Goal: Task Accomplishment & Management: Manage account settings

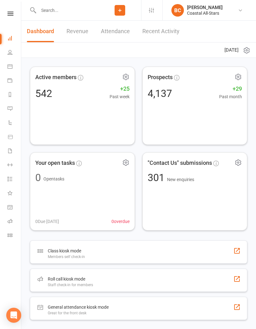
click at [9, 65] on icon at bounding box center [10, 66] width 5 height 5
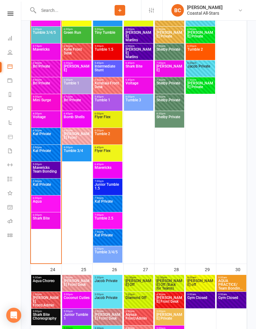
scroll to position [1712, 0]
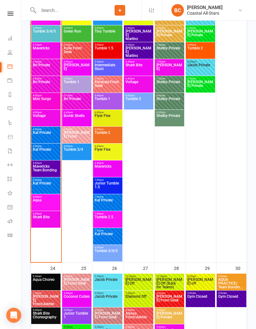
click at [46, 203] on span "Aqua" at bounding box center [46, 203] width 27 height 11
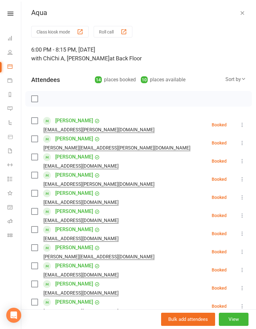
click at [35, 121] on label at bounding box center [34, 121] width 6 height 6
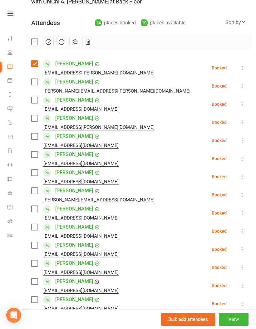
scroll to position [73, 0]
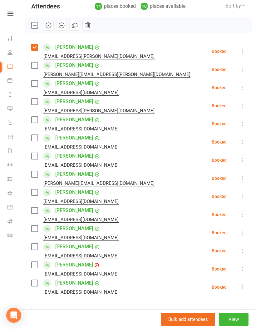
click at [34, 66] on label at bounding box center [34, 65] width 6 height 6
click at [32, 84] on label at bounding box center [34, 83] width 6 height 6
click at [34, 104] on label at bounding box center [34, 101] width 6 height 6
click at [34, 121] on label at bounding box center [34, 120] width 6 height 6
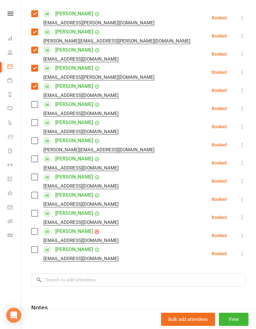
scroll to position [107, 0]
click at [36, 103] on label at bounding box center [34, 104] width 6 height 6
click at [35, 121] on label at bounding box center [34, 122] width 6 height 6
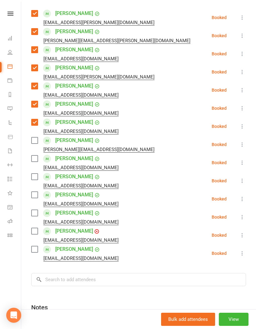
click at [35, 141] on label at bounding box center [34, 140] width 6 height 6
click at [38, 158] on label at bounding box center [34, 158] width 6 height 6
click at [35, 178] on label at bounding box center [34, 176] width 6 height 6
click at [34, 196] on label at bounding box center [34, 195] width 6 height 6
click at [35, 214] on label at bounding box center [34, 213] width 6 height 6
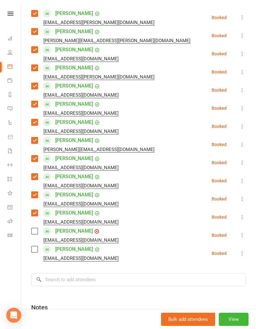
click at [38, 232] on label at bounding box center [34, 231] width 6 height 6
click at [34, 252] on label at bounding box center [34, 249] width 6 height 6
click at [37, 156] on label at bounding box center [34, 158] width 6 height 6
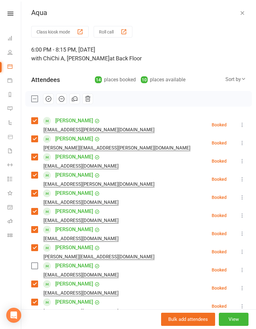
scroll to position [0, 0]
click at [46, 98] on icon "button" at bounding box center [48, 98] width 7 height 7
